Goal: Task Accomplishment & Management: Complete application form

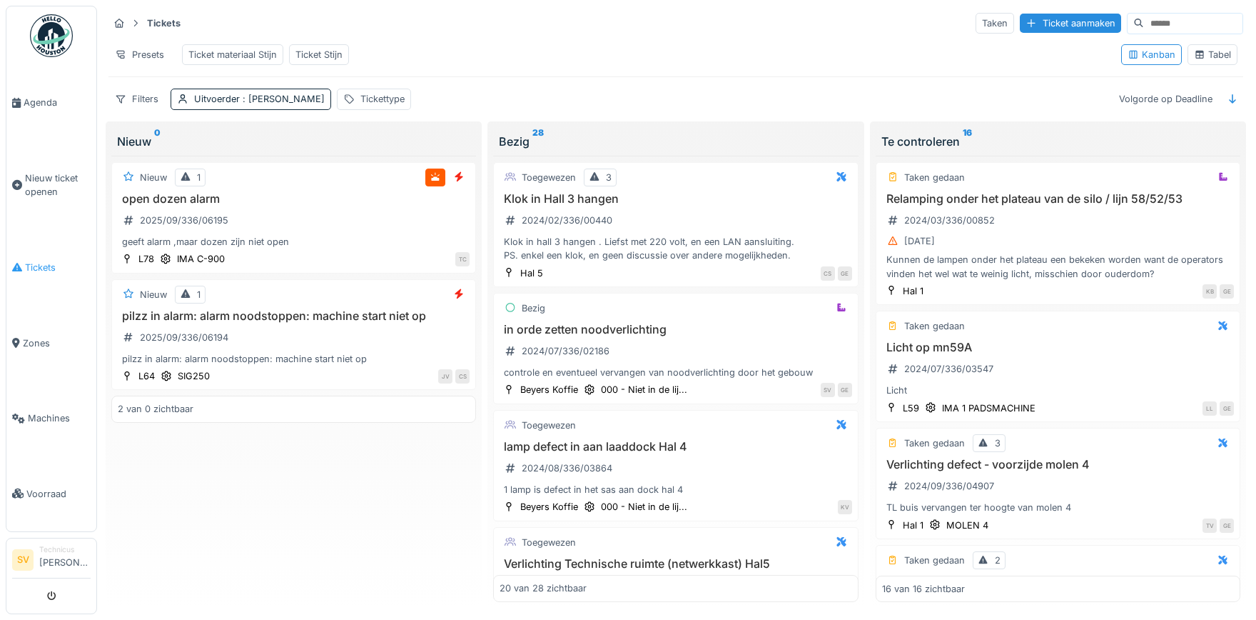
click at [46, 261] on span "Tickets" at bounding box center [58, 268] width 66 height 14
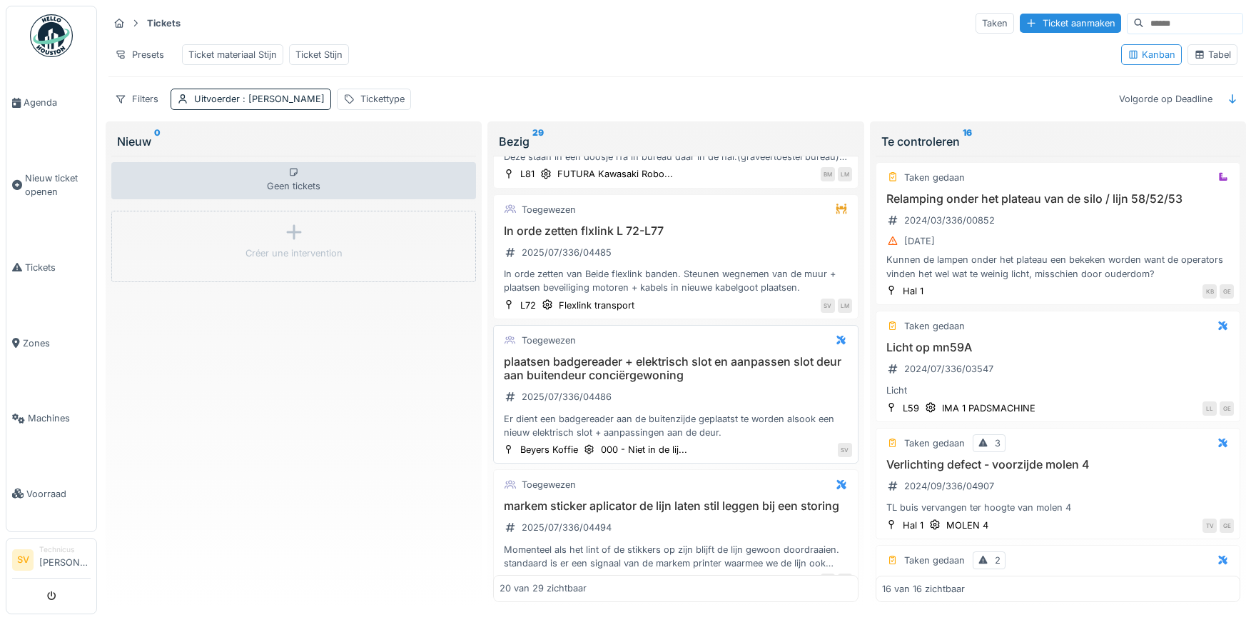
scroll to position [2165, 0]
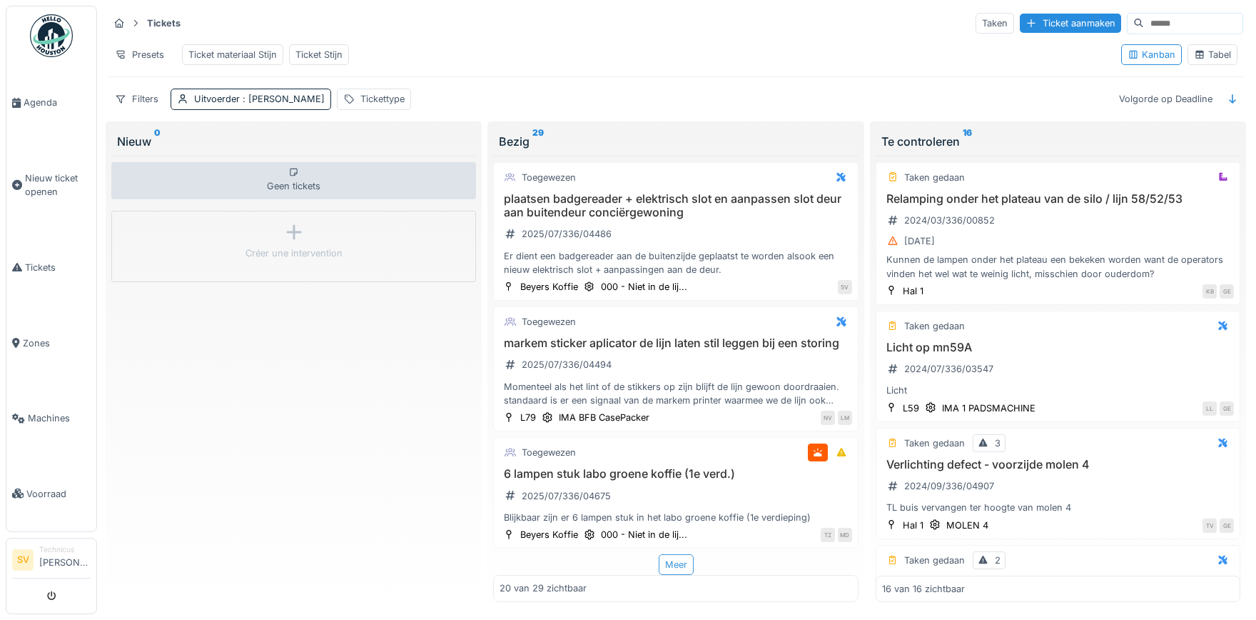
click at [687, 562] on div "Meer" at bounding box center [676, 564] width 35 height 21
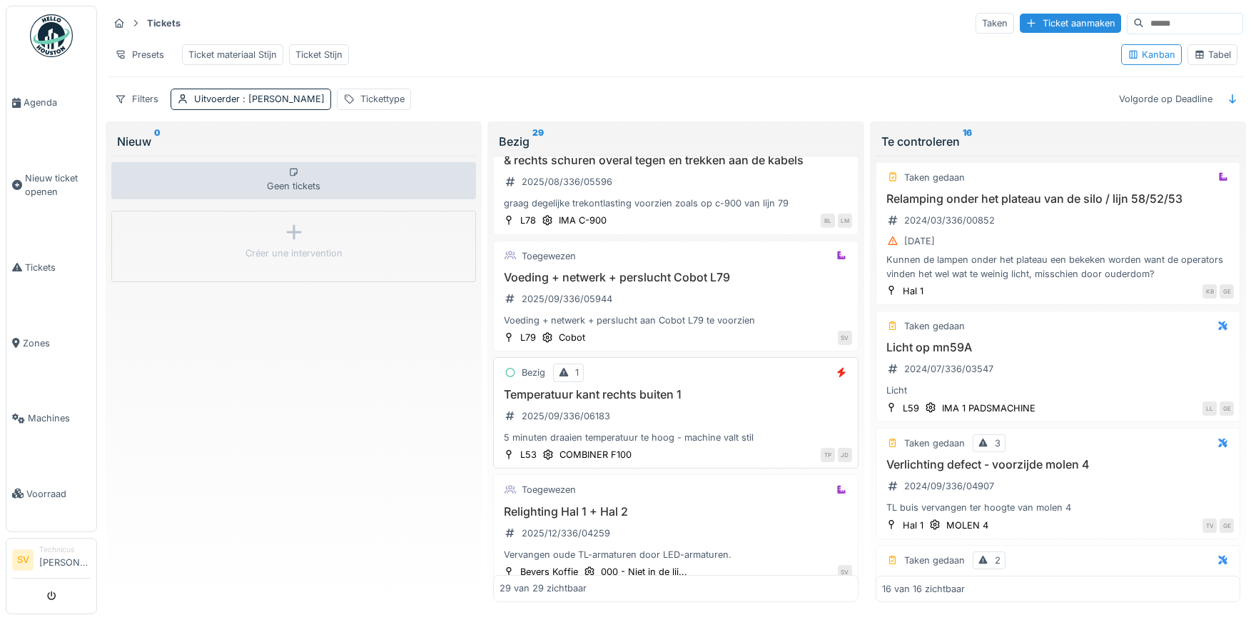
scroll to position [3253, 0]
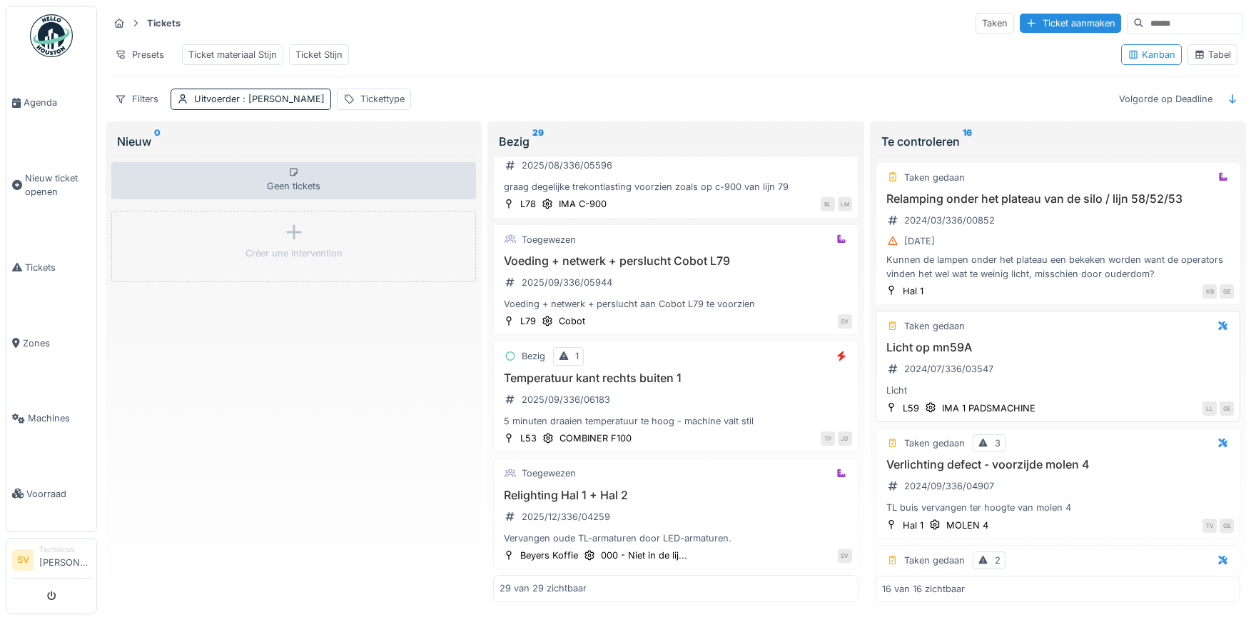
click at [632, 395] on div "Temperatuur kant rechts buiten 1 2025/09/336/06183 5 minuten draaien temperatuu…" at bounding box center [676, 399] width 352 height 57
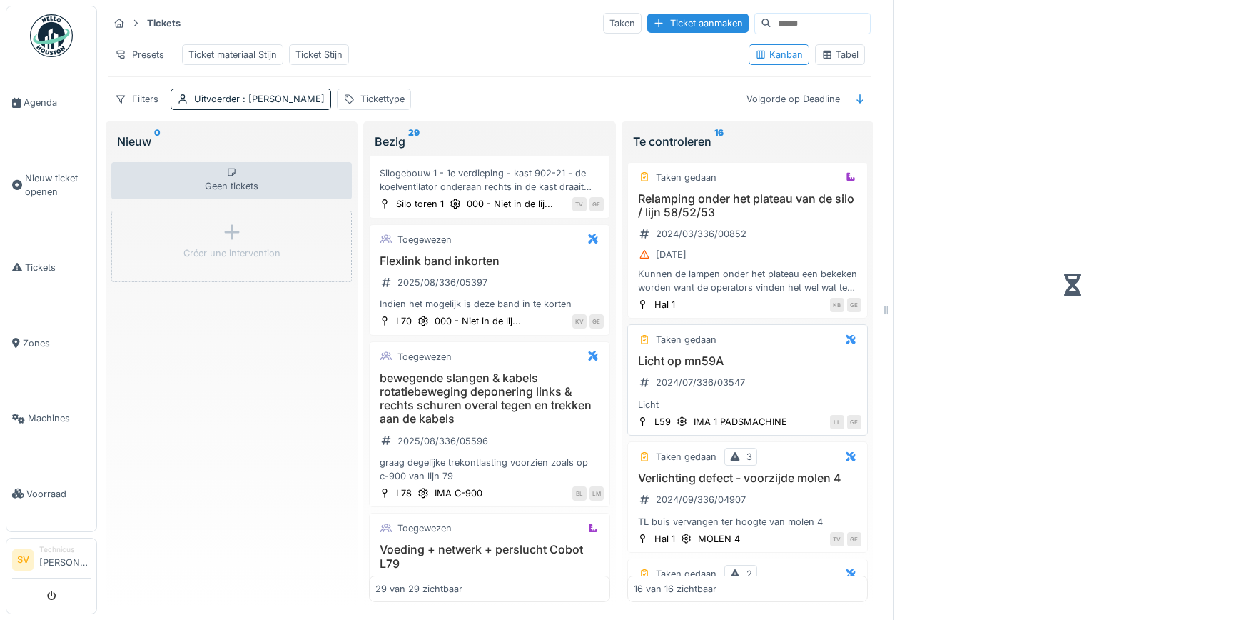
scroll to position [3500, 0]
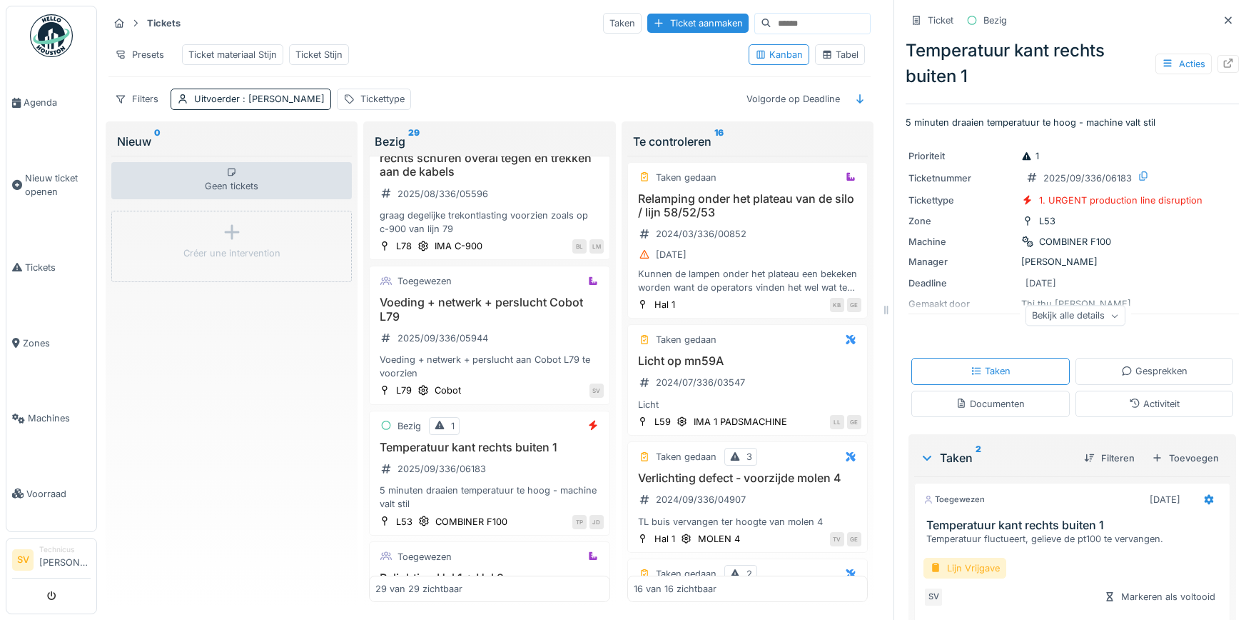
drag, startPoint x: 986, startPoint y: 568, endPoint x: 994, endPoint y: 568, distance: 8.6
click at [987, 568] on div "Lijn Vrijgave" at bounding box center [965, 567] width 83 height 21
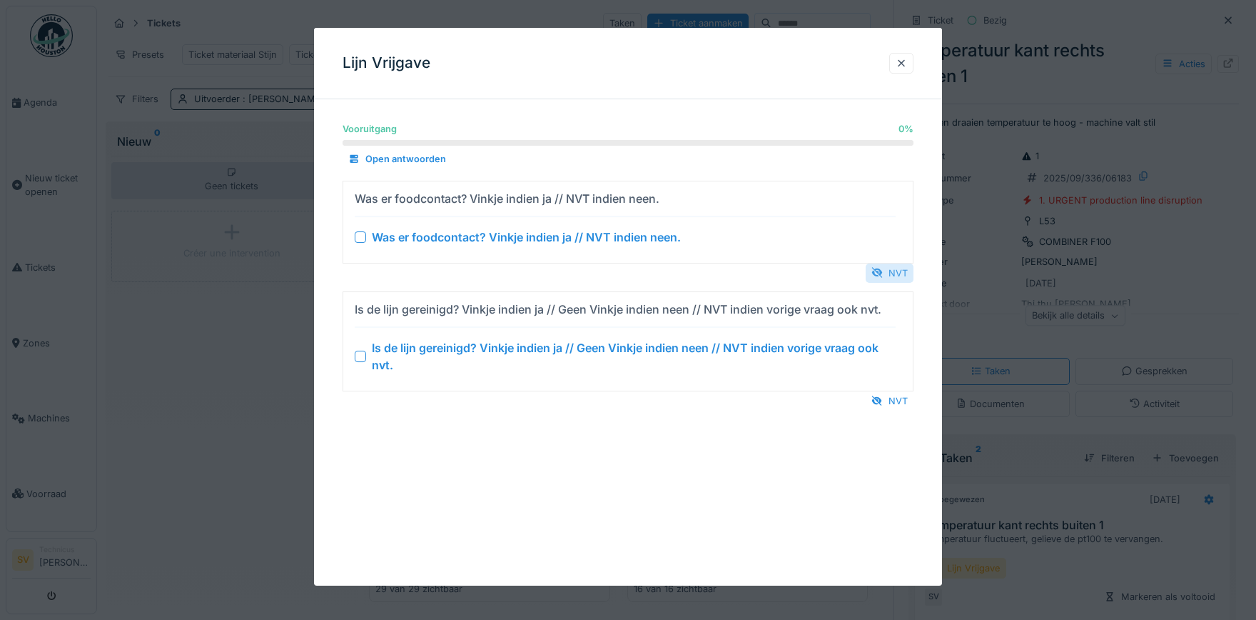
click at [897, 276] on div "NVT" at bounding box center [890, 272] width 48 height 19
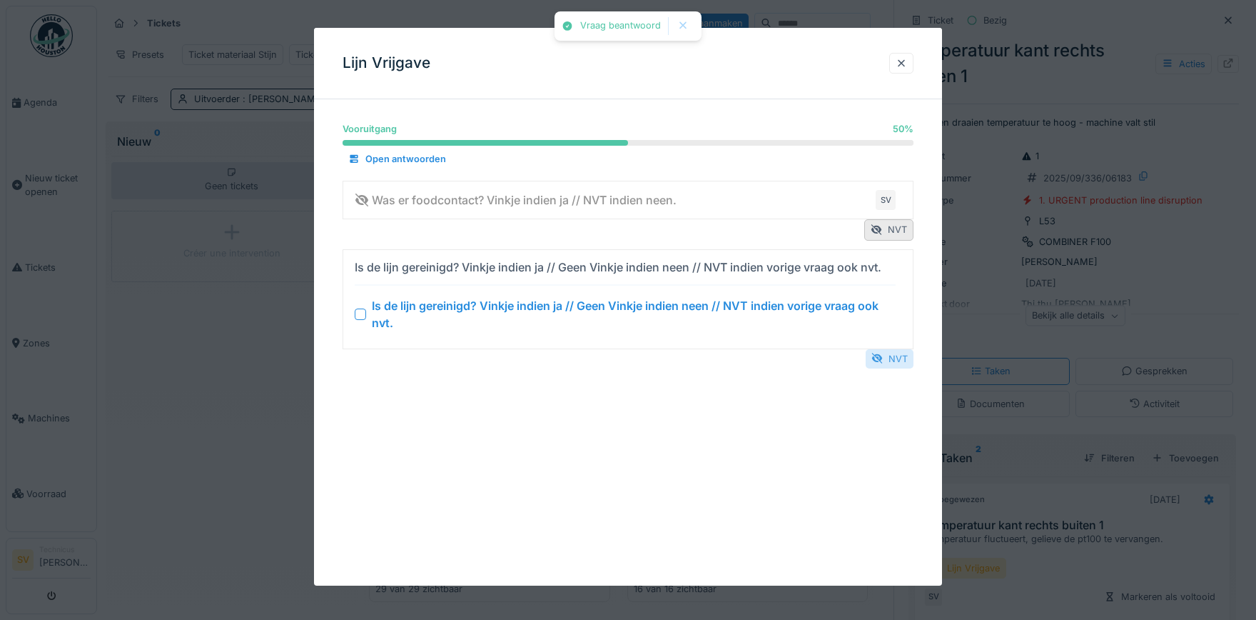
click at [895, 359] on div "NVT" at bounding box center [890, 358] width 48 height 19
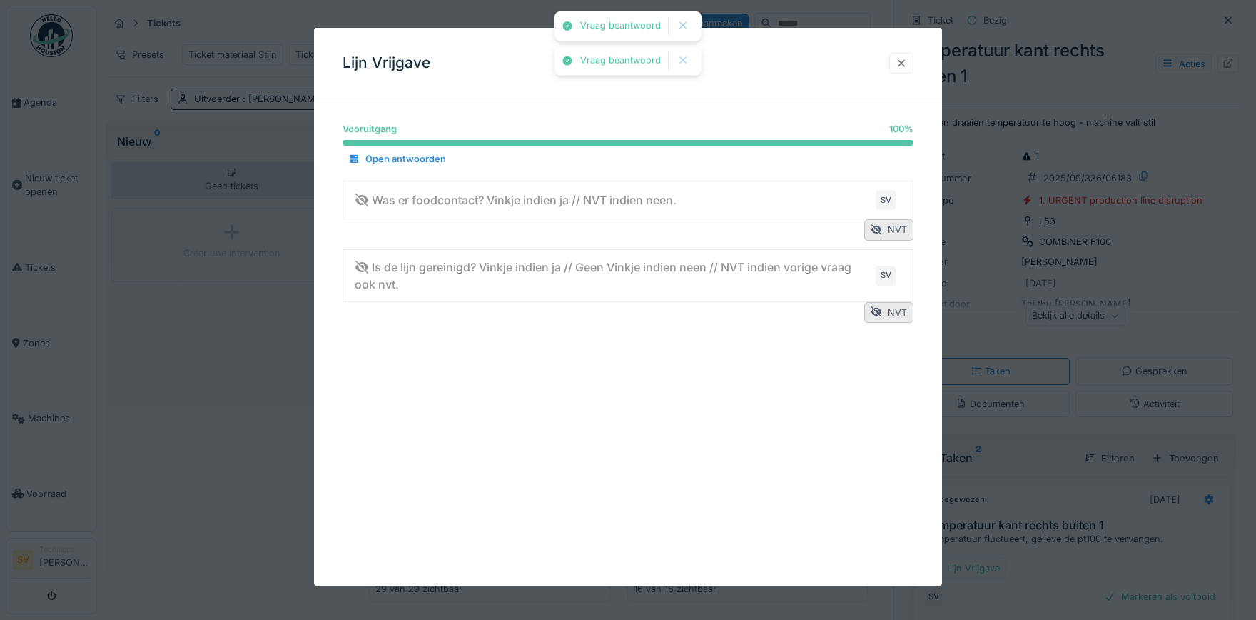
click at [907, 62] on div at bounding box center [901, 63] width 11 height 14
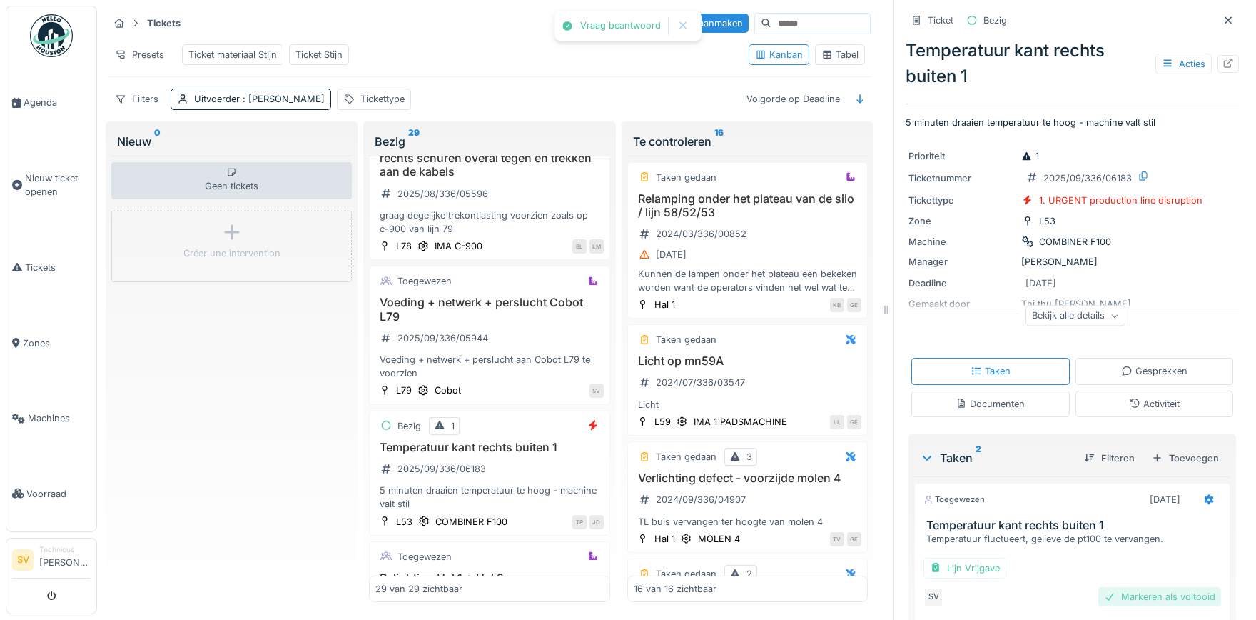
click at [1183, 600] on div "Markeren als voltooid" at bounding box center [1160, 596] width 123 height 19
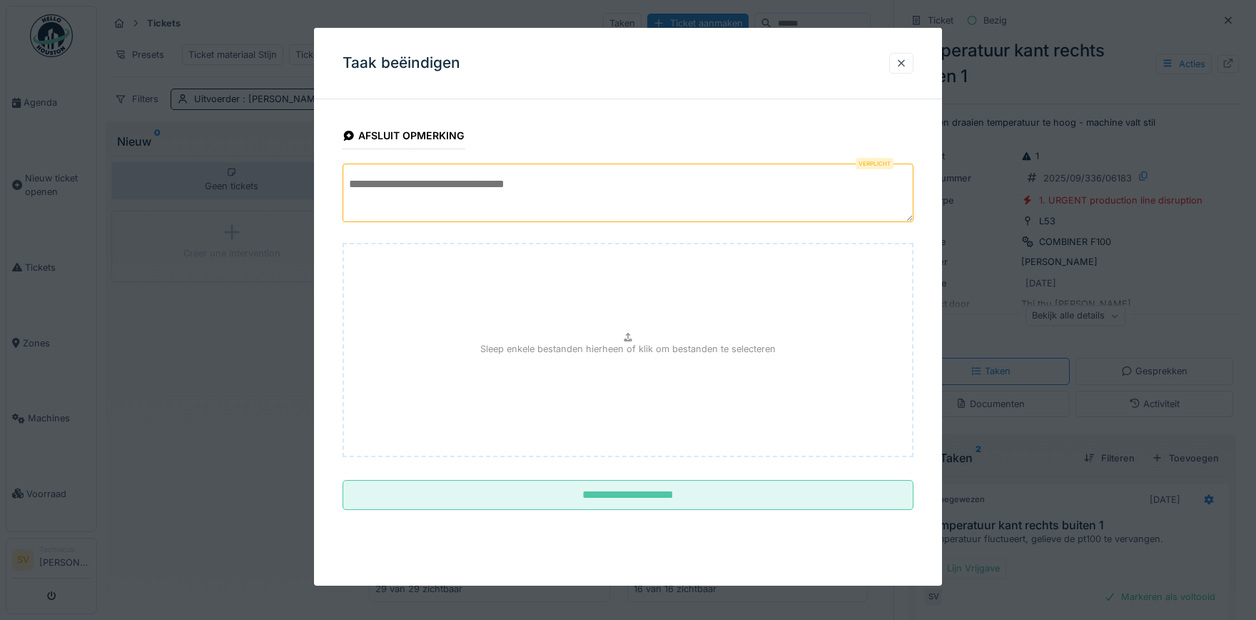
click at [473, 183] on textarea at bounding box center [628, 192] width 571 height 59
click at [562, 182] on textarea "**********" at bounding box center [628, 192] width 571 height 59
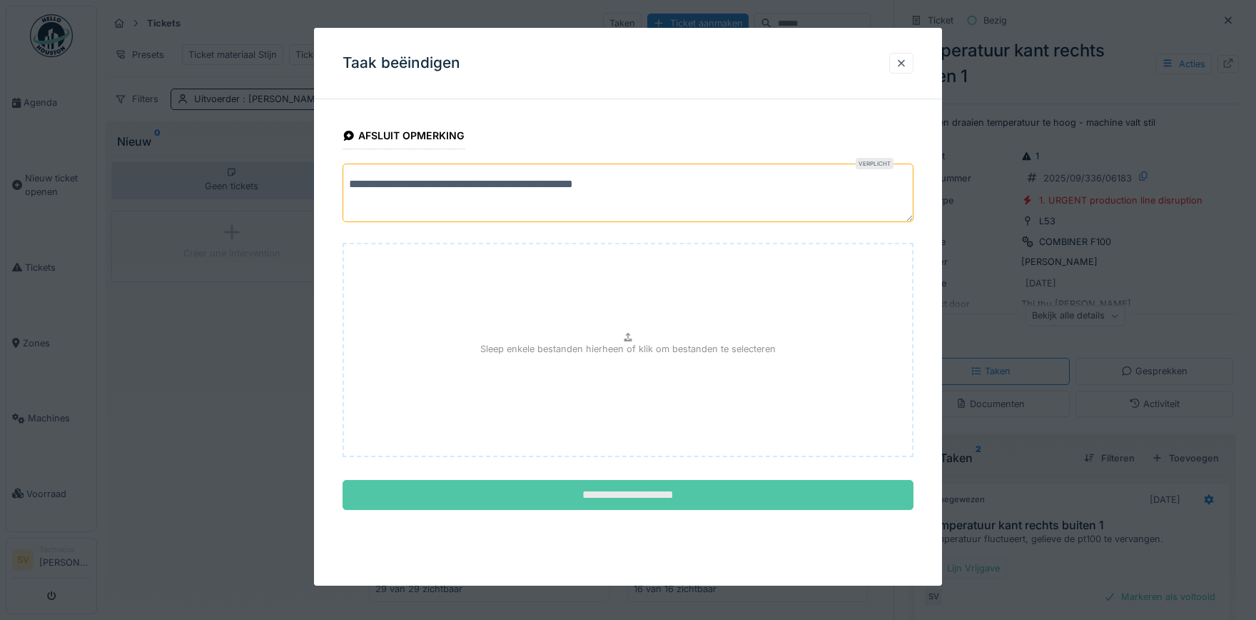
type textarea "**********"
click at [580, 491] on input "**********" at bounding box center [628, 495] width 571 height 30
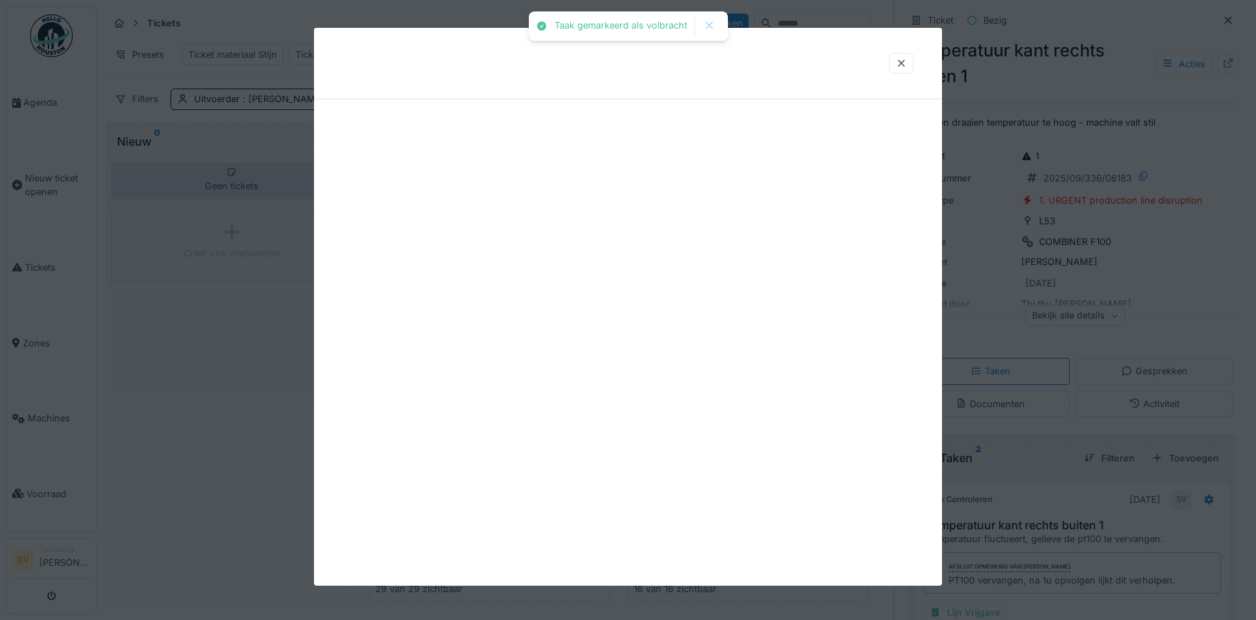
click at [586, 493] on div at bounding box center [628, 306] width 628 height 557
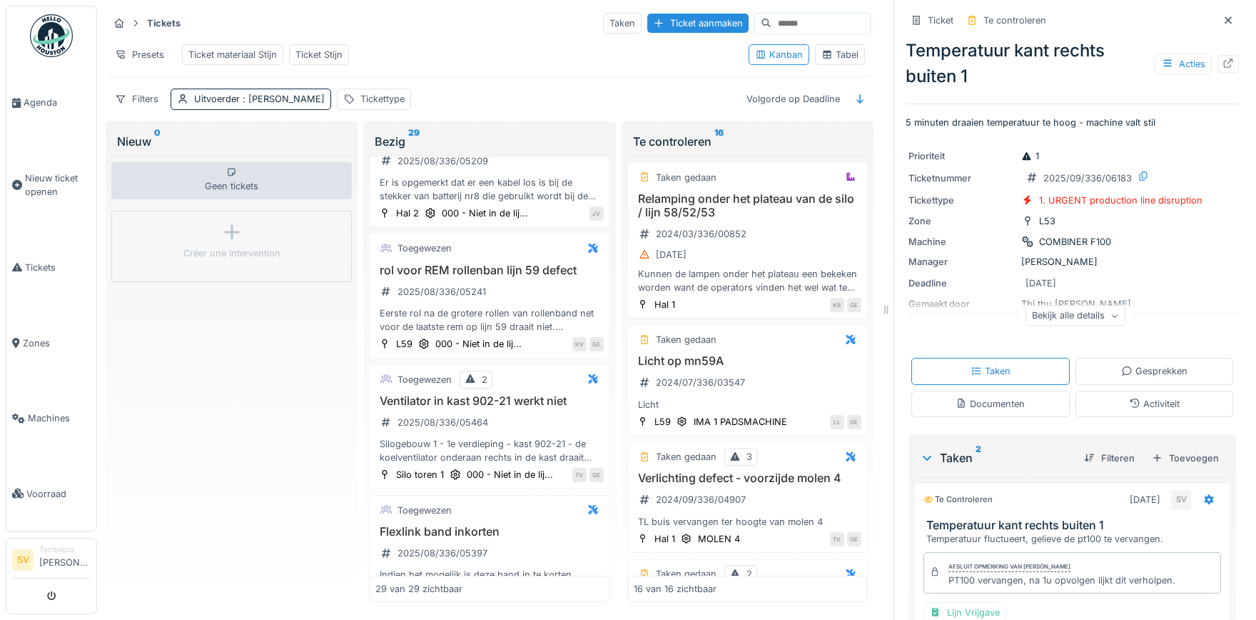
scroll to position [2967, 0]
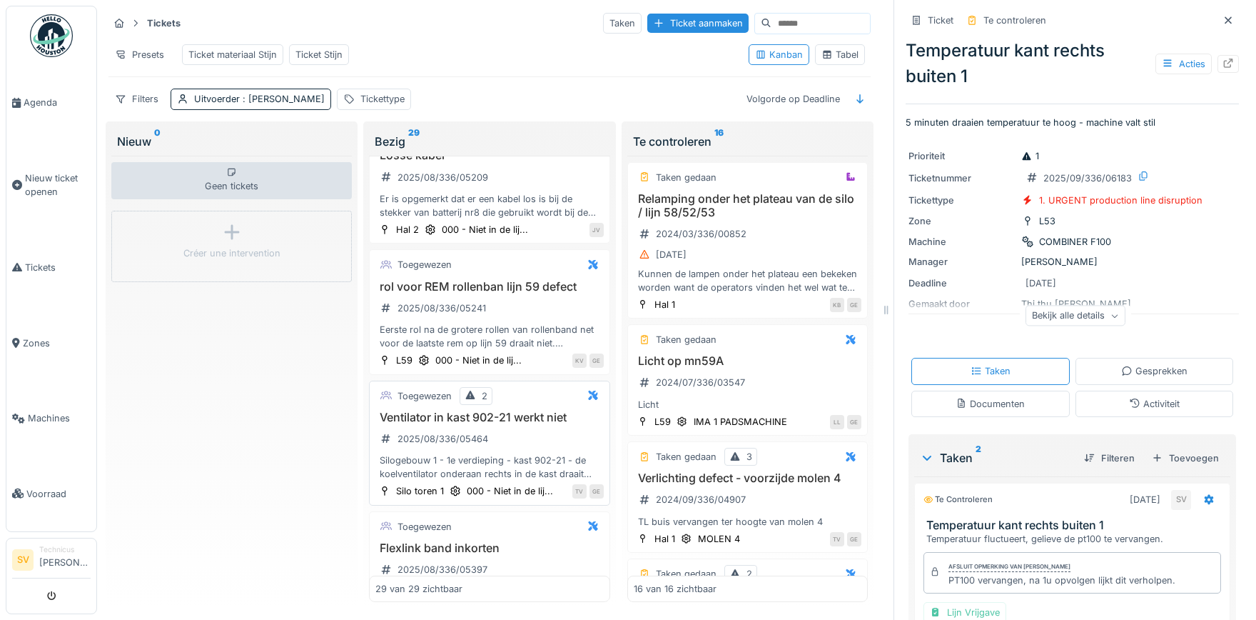
click at [439, 453] on div "Silogebouw 1 - 1e verdieping - kast 902-21 - de koelventilator onderaan rechts …" at bounding box center [489, 466] width 228 height 27
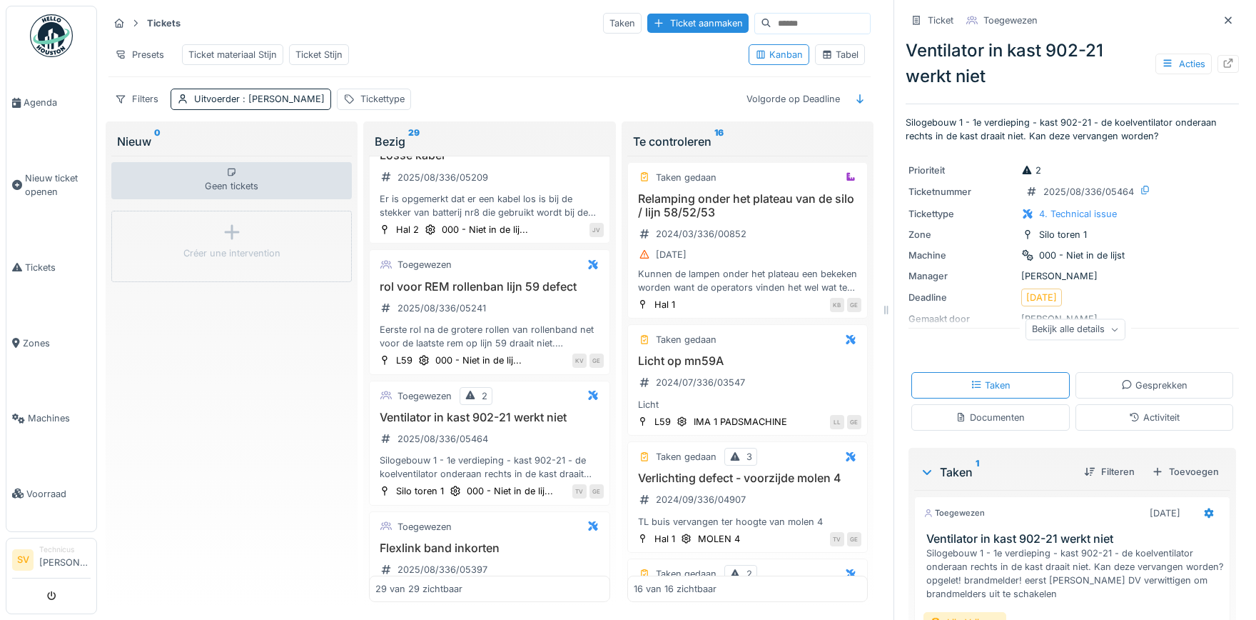
scroll to position [118, 0]
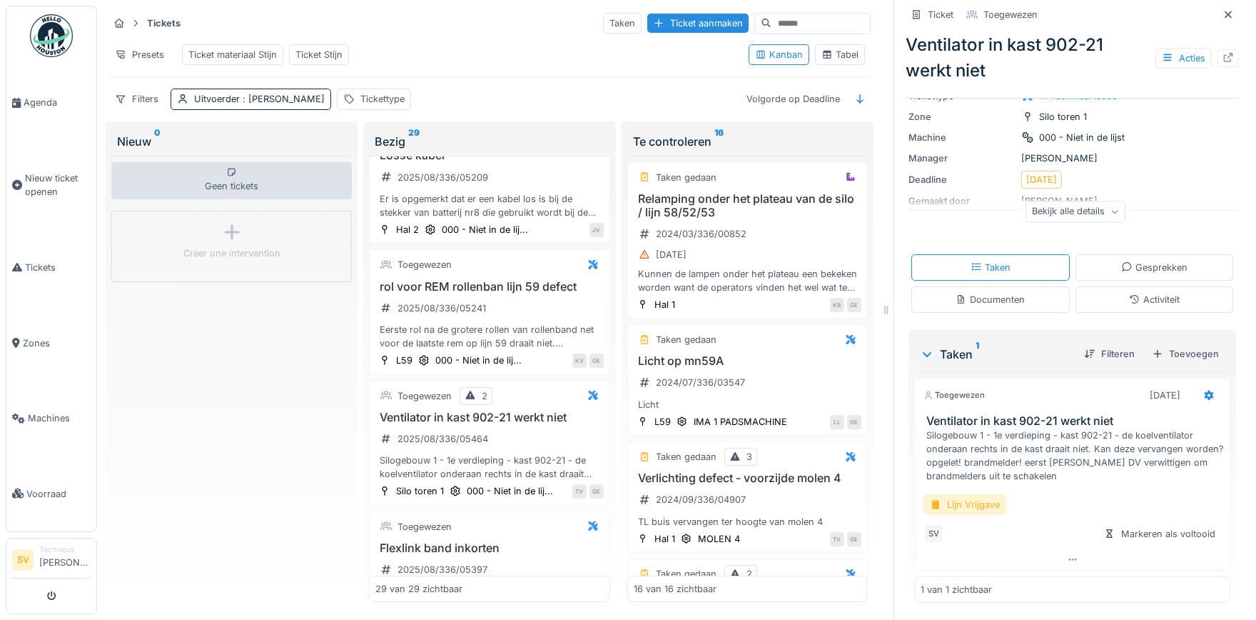
click at [979, 500] on div "Lijn Vrijgave" at bounding box center [965, 504] width 83 height 21
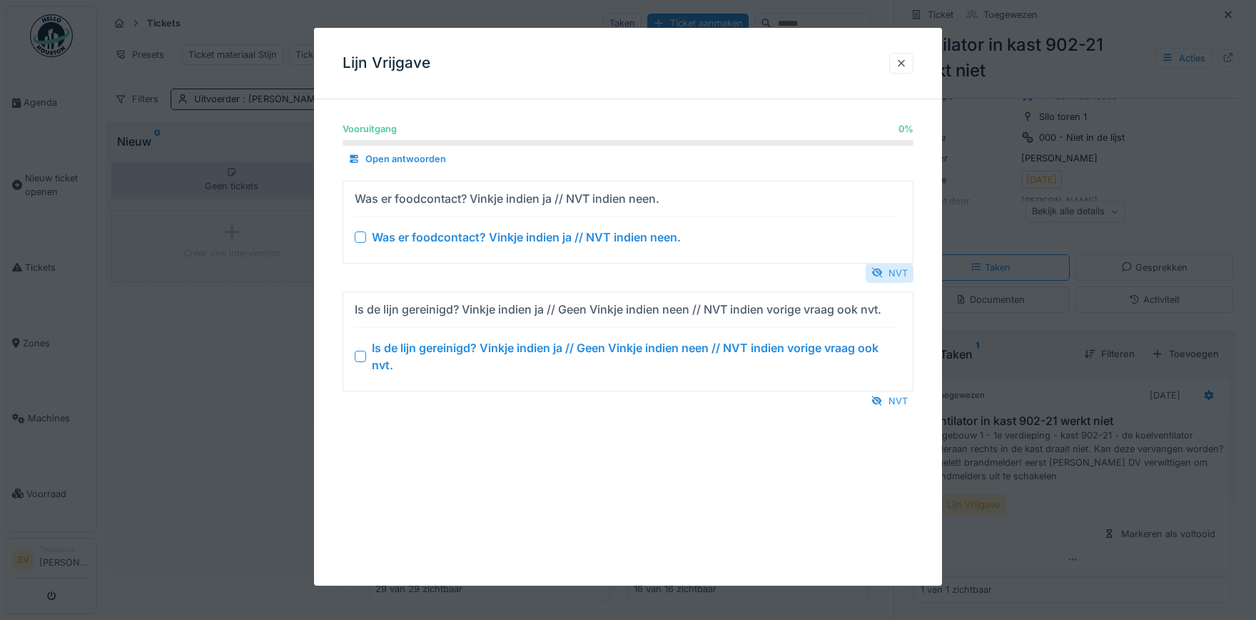
click at [898, 276] on div "NVT" at bounding box center [890, 272] width 48 height 19
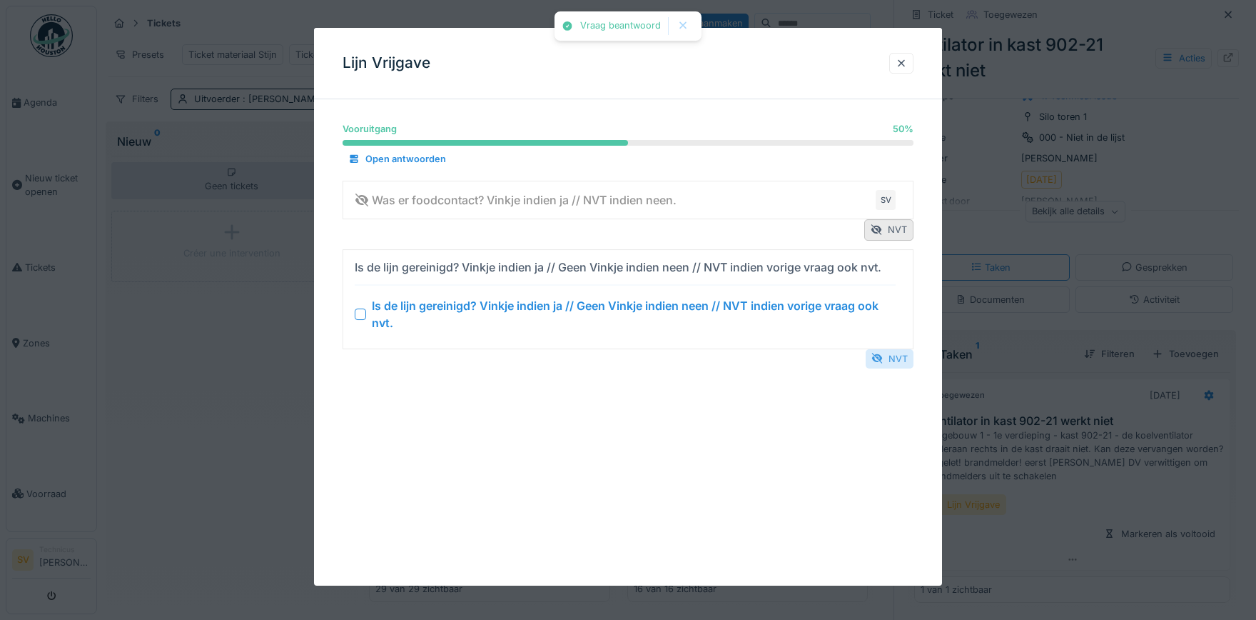
click at [892, 362] on div "NVT" at bounding box center [890, 358] width 48 height 19
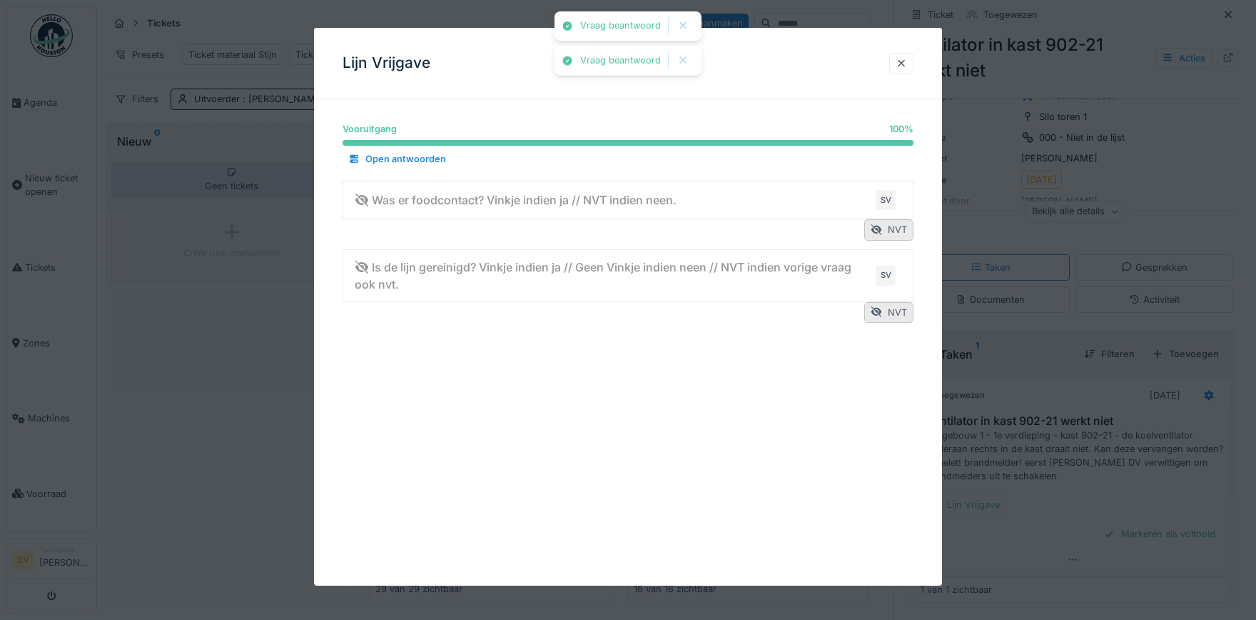
drag, startPoint x: 893, startPoint y: 65, endPoint x: 1117, endPoint y: 508, distance: 496.1
click at [894, 65] on div at bounding box center [901, 63] width 24 height 21
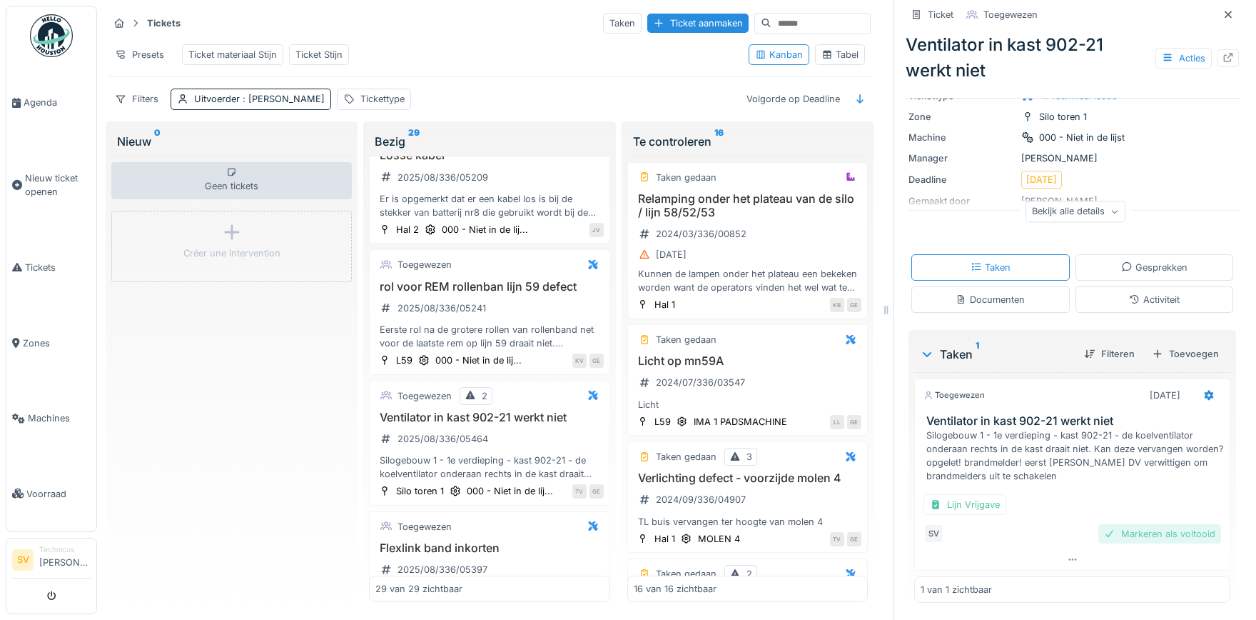
click at [1167, 542] on div "Markeren als voltooid" at bounding box center [1160, 533] width 123 height 19
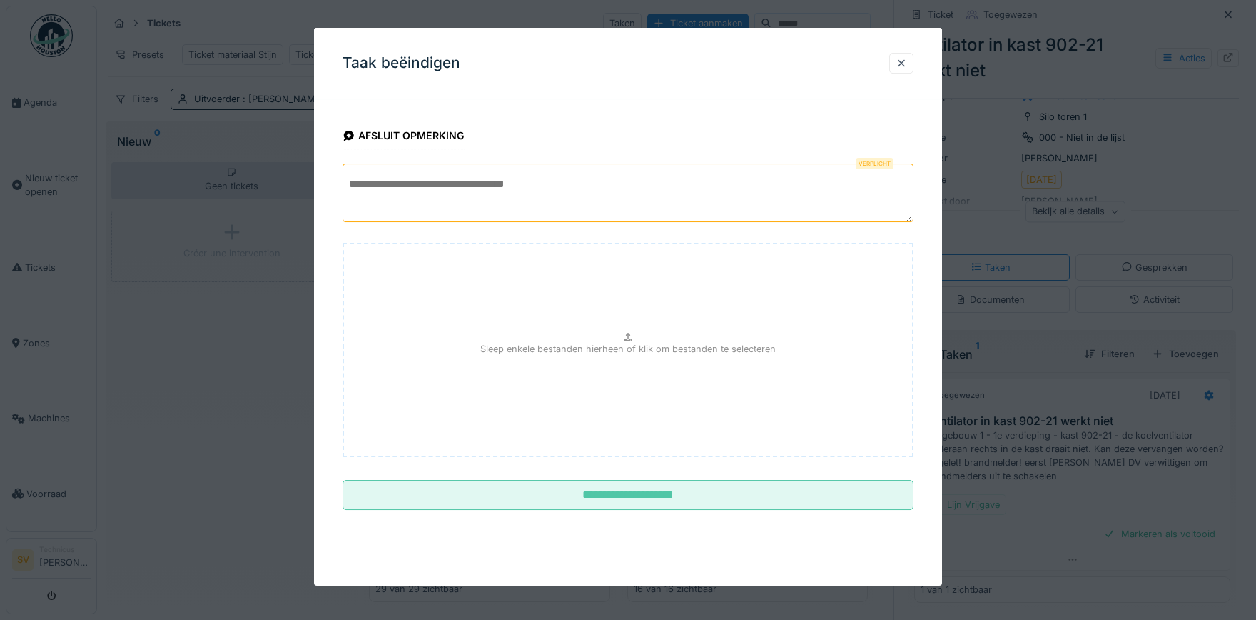
click at [440, 194] on textarea at bounding box center [628, 192] width 571 height 59
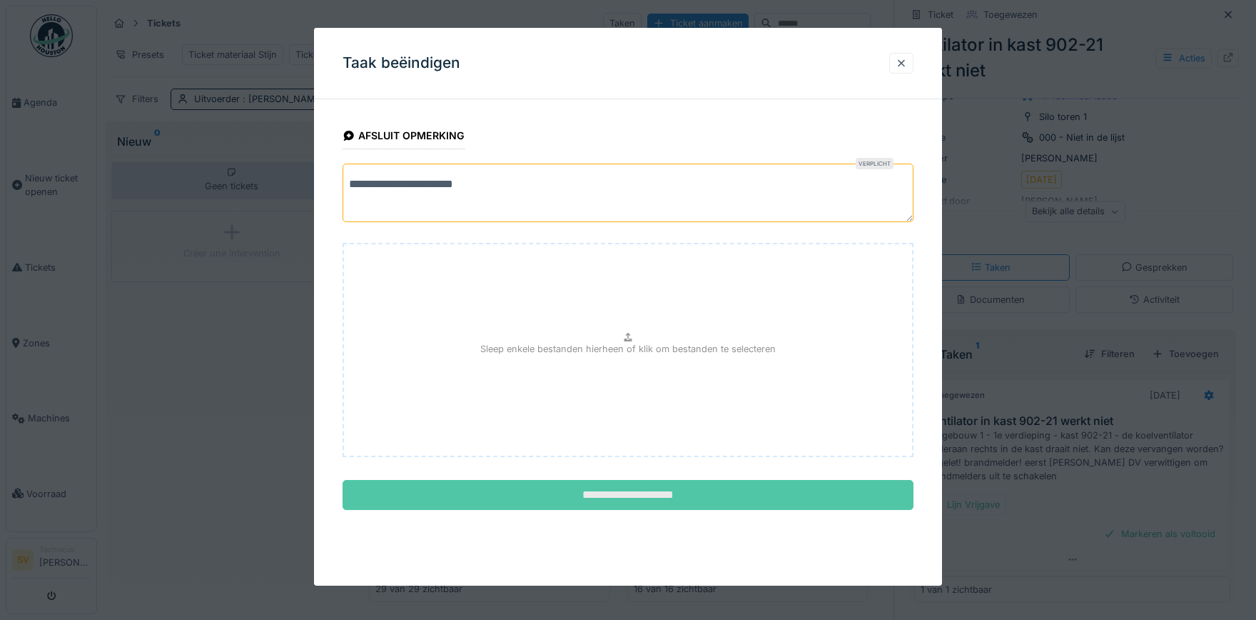
type textarea "**********"
click at [589, 490] on input "**********" at bounding box center [628, 495] width 571 height 30
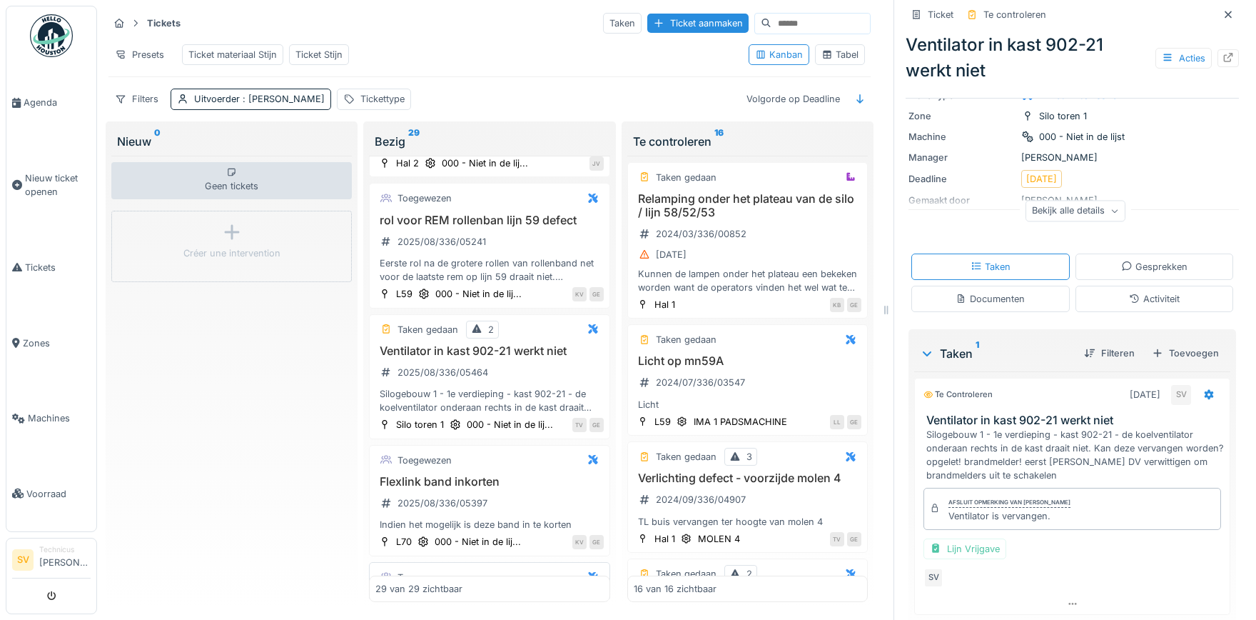
scroll to position [3367, 0]
